Goal: Task Accomplishment & Management: Use online tool/utility

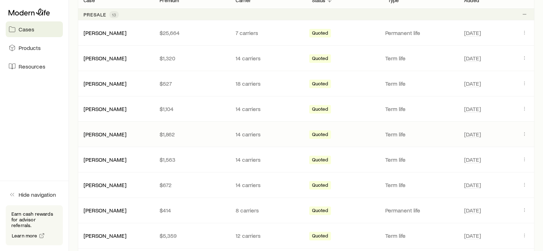
scroll to position [107, 0]
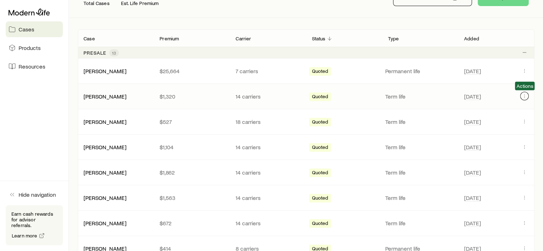
click at [525, 93] on icon "Client cases" at bounding box center [525, 96] width 6 height 6
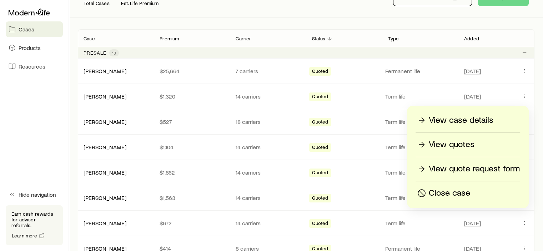
click at [458, 142] on p "View quotes" at bounding box center [452, 144] width 46 height 11
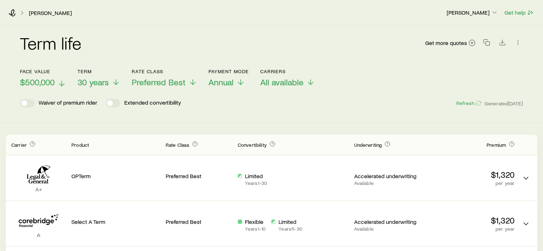
click at [60, 83] on icon at bounding box center [62, 83] width 9 height 9
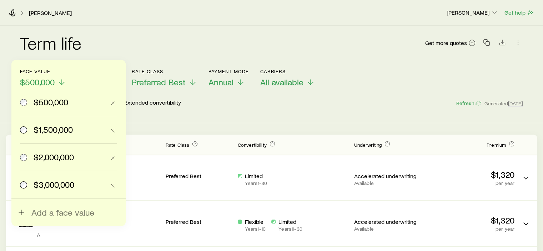
click at [54, 129] on span "$1,500,000" at bounding box center [53, 130] width 39 height 10
